Goal: Task Accomplishment & Management: Use online tool/utility

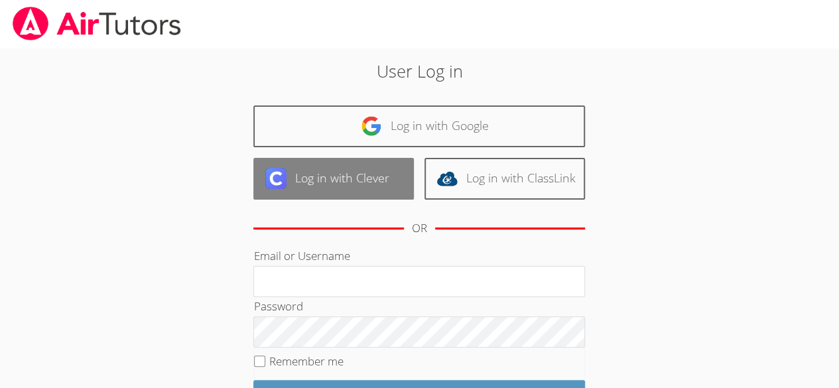
click at [354, 176] on link "Log in with Clever" at bounding box center [333, 179] width 160 height 42
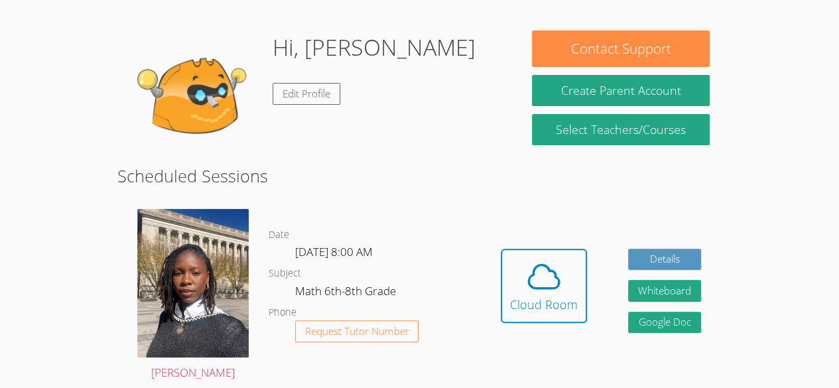
scroll to position [121, 0]
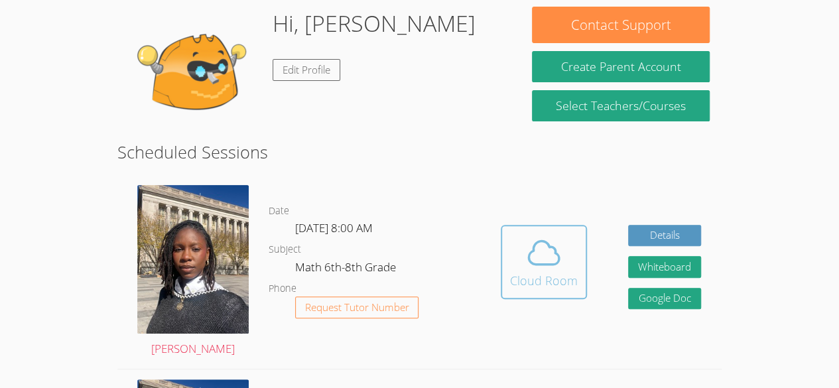
click at [520, 284] on div "Cloud Room" at bounding box center [544, 280] width 68 height 19
click at [519, 249] on span at bounding box center [544, 252] width 68 height 37
click at [515, 265] on span at bounding box center [544, 252] width 68 height 37
click at [548, 277] on div "Cloud Room" at bounding box center [544, 280] width 68 height 19
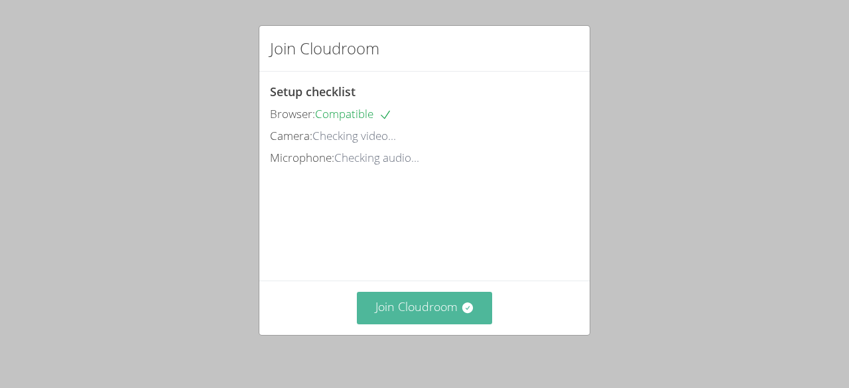
click at [434, 307] on button "Join Cloudroom" at bounding box center [425, 308] width 136 height 32
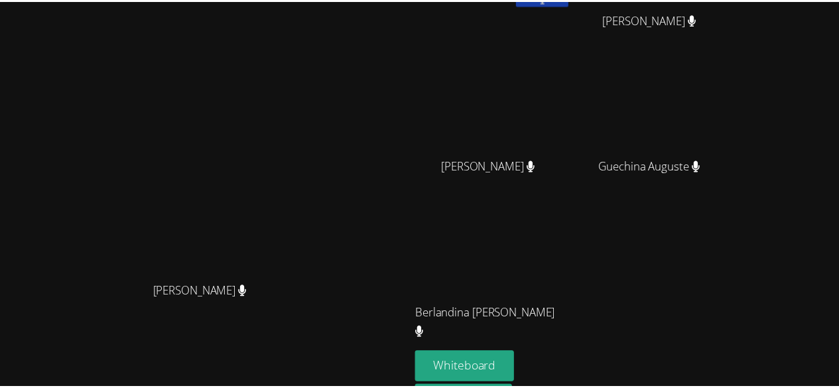
scroll to position [169, 0]
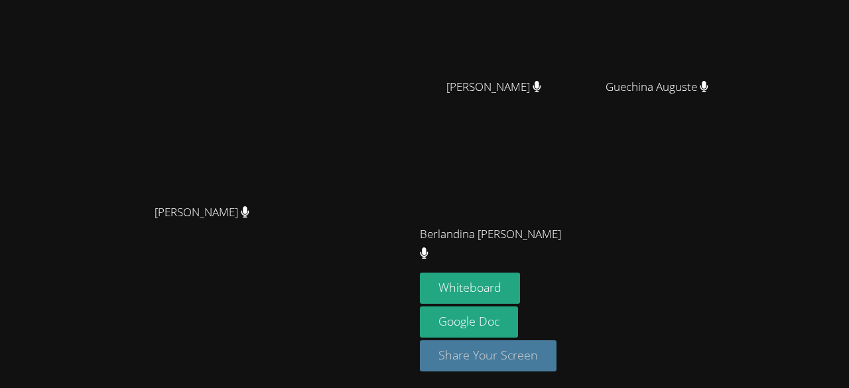
click at [534, 356] on button "Share Your Screen" at bounding box center [488, 355] width 137 height 31
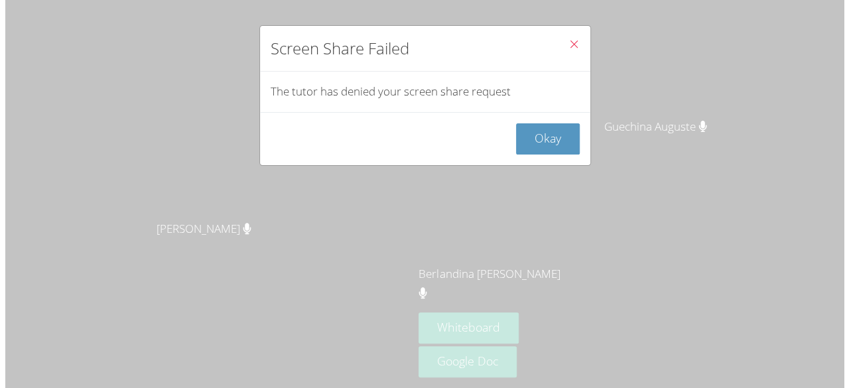
scroll to position [127, 0]
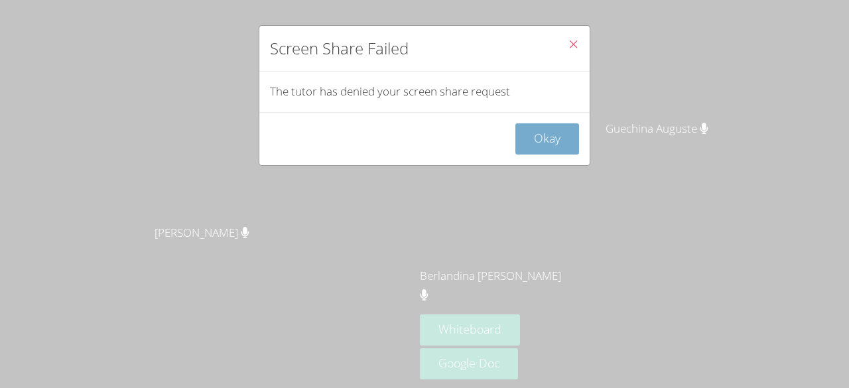
click at [537, 137] on button "Okay" at bounding box center [547, 138] width 64 height 31
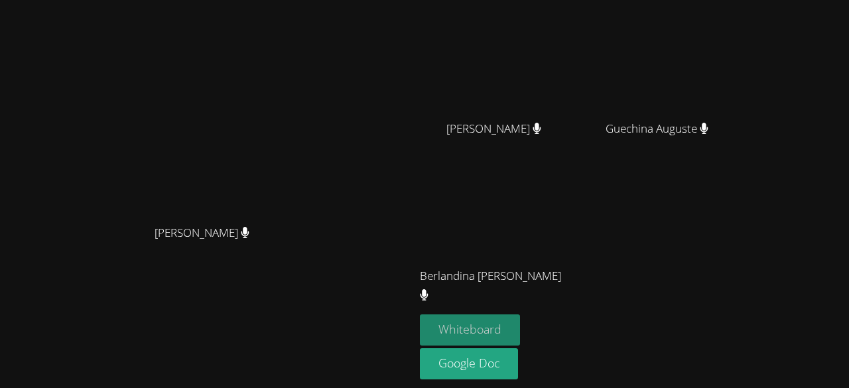
click at [497, 326] on button "Whiteboard" at bounding box center [470, 329] width 100 height 31
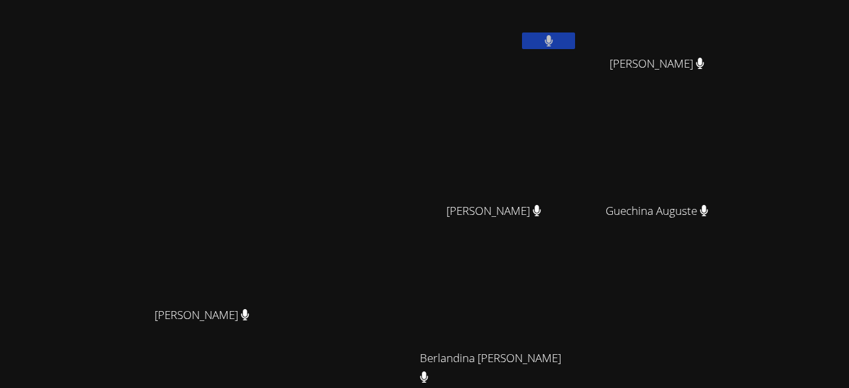
scroll to position [0, 0]
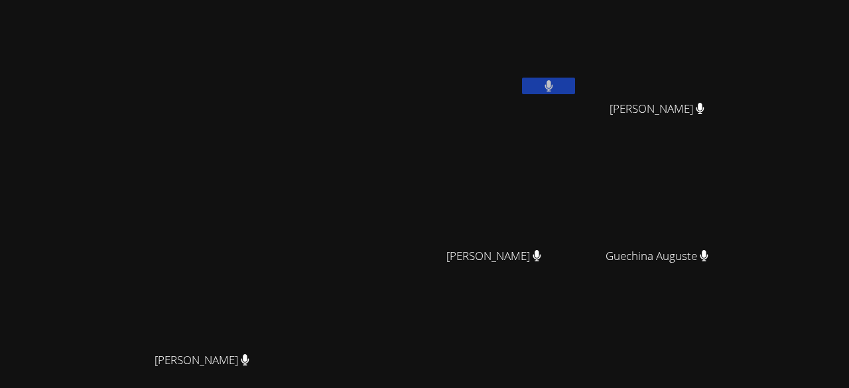
click at [307, 118] on video at bounding box center [207, 231] width 199 height 227
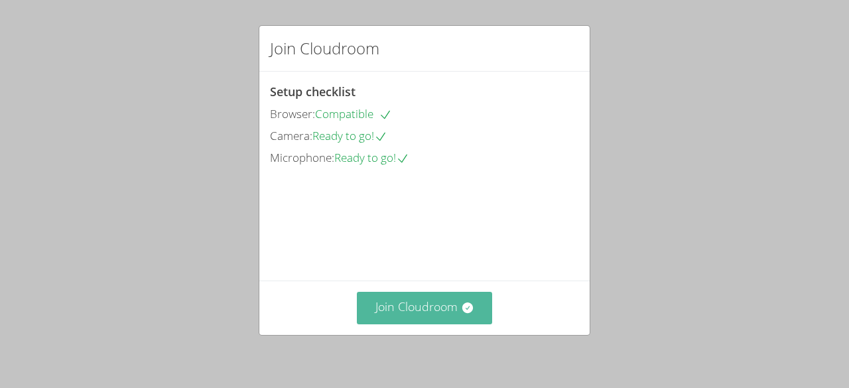
click at [411, 318] on button "Join Cloudroom" at bounding box center [425, 308] width 136 height 32
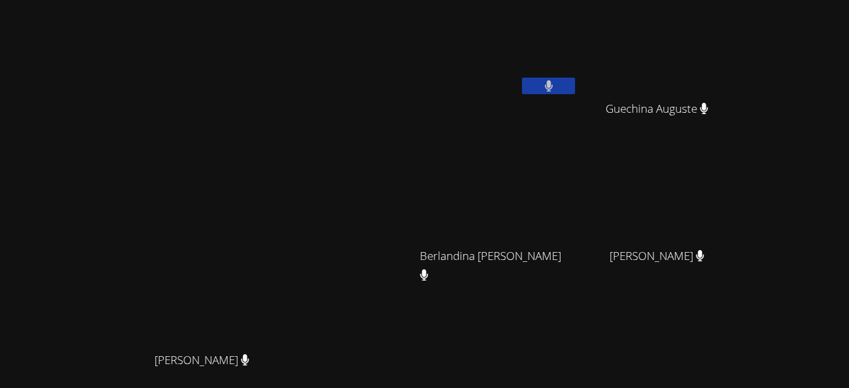
click at [409, 299] on div "[PERSON_NAME]" at bounding box center [207, 231] width 404 height 227
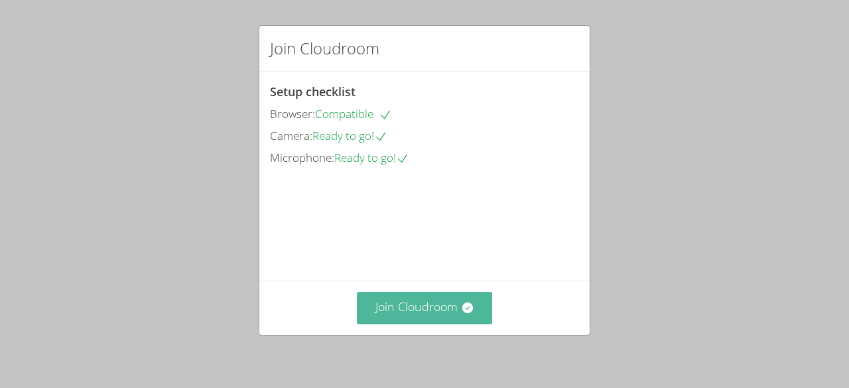
click at [403, 316] on button "Join Cloudroom" at bounding box center [425, 308] width 136 height 32
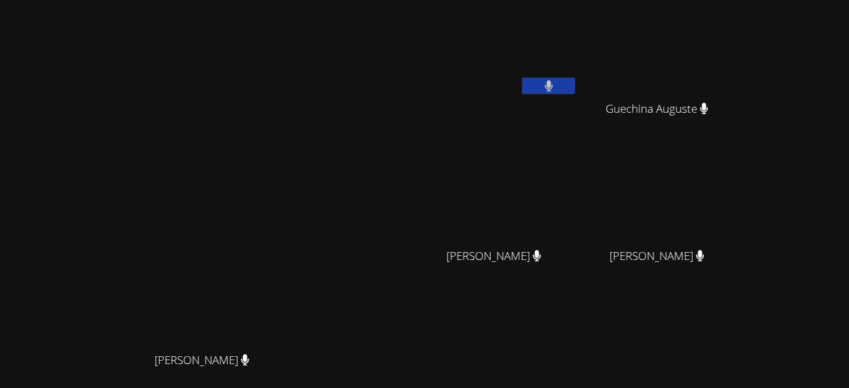
click at [524, 1] on aside "Mikenlove Pierre Guechina Auguste Guechina Auguste Berlandina Joseph Berlandina…" at bounding box center [580, 258] width 332 height 517
click at [307, 176] on video at bounding box center [207, 231] width 199 height 227
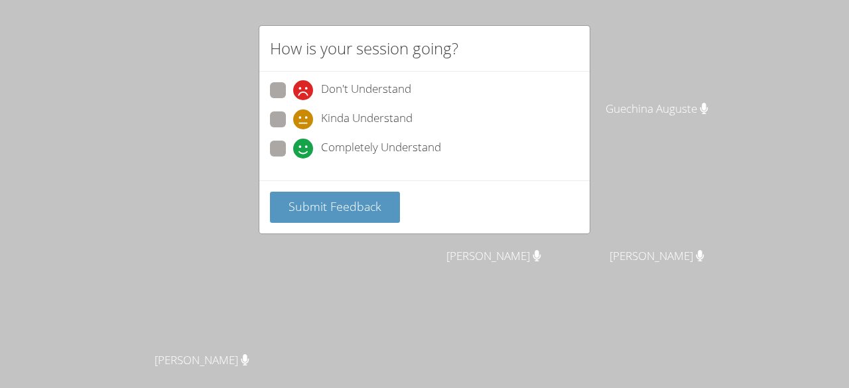
click at [342, 78] on div "Don't Understand Kinda Understand Completely Understand" at bounding box center [424, 126] width 330 height 109
click at [336, 95] on span "Don't Understand" at bounding box center [366, 90] width 90 height 20
click at [304, 93] on input "Don't Understand" at bounding box center [298, 87] width 11 height 11
radio input "true"
click at [413, 279] on div "How is your session going? Don't Understand Kinda Understand Completely Underst…" at bounding box center [424, 194] width 849 height 388
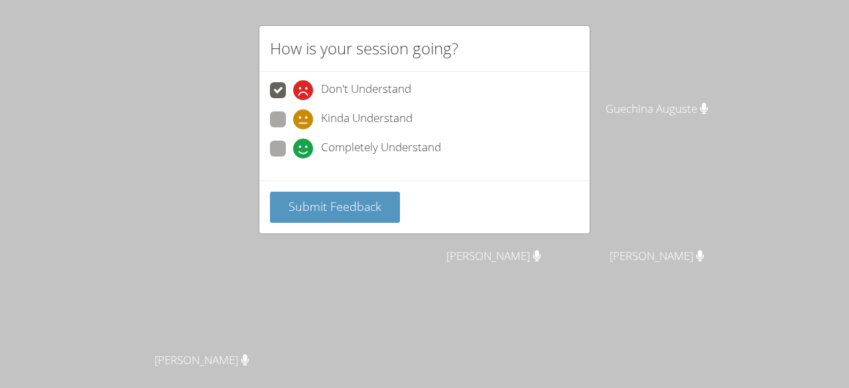
click at [293, 100] on span at bounding box center [293, 100] width 0 height 0
click at [293, 88] on input "Don't Understand" at bounding box center [298, 87] width 11 height 11
click at [293, 100] on span at bounding box center [293, 100] width 0 height 0
click at [293, 90] on input "Don't Understand" at bounding box center [298, 87] width 11 height 11
click at [293, 100] on span at bounding box center [293, 100] width 0 height 0
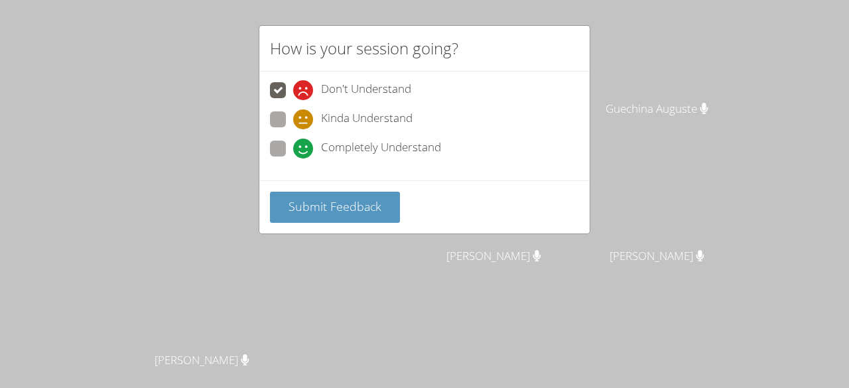
click at [293, 90] on input "Don't Understand" at bounding box center [298, 87] width 11 height 11
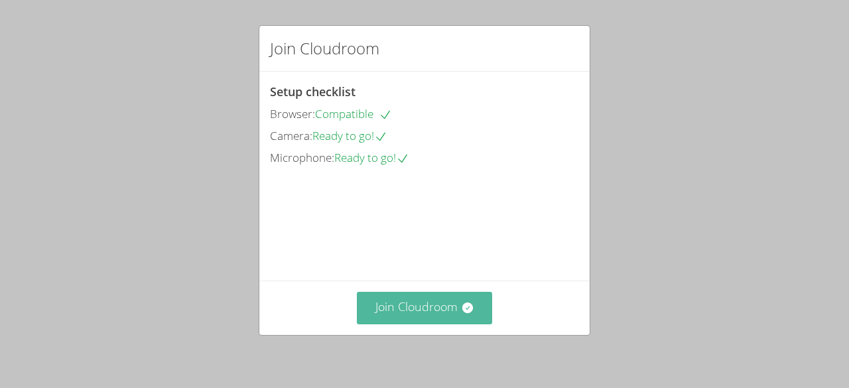
click at [405, 295] on button "Join Cloudroom" at bounding box center [425, 308] width 136 height 32
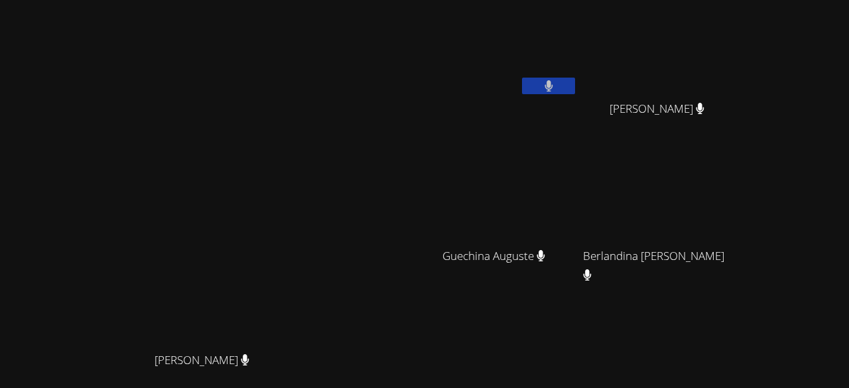
click at [575, 85] on button at bounding box center [548, 86] width 53 height 17
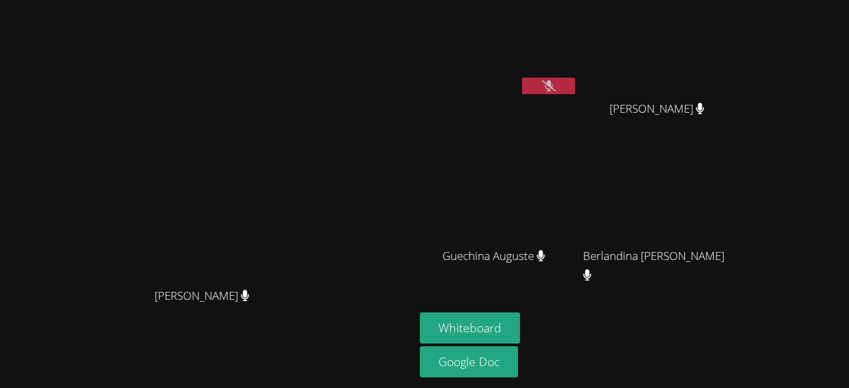
click at [546, 83] on icon at bounding box center [549, 85] width 14 height 11
